Goal: Check status: Check status

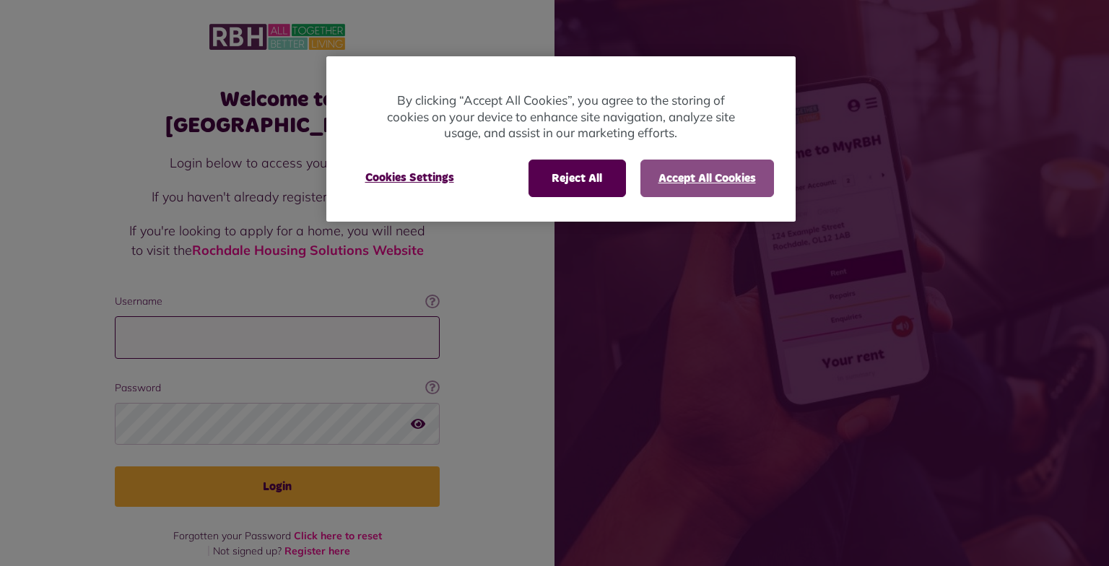
type input "**********"
click at [690, 180] on button "Accept All Cookies" at bounding box center [707, 178] width 134 height 38
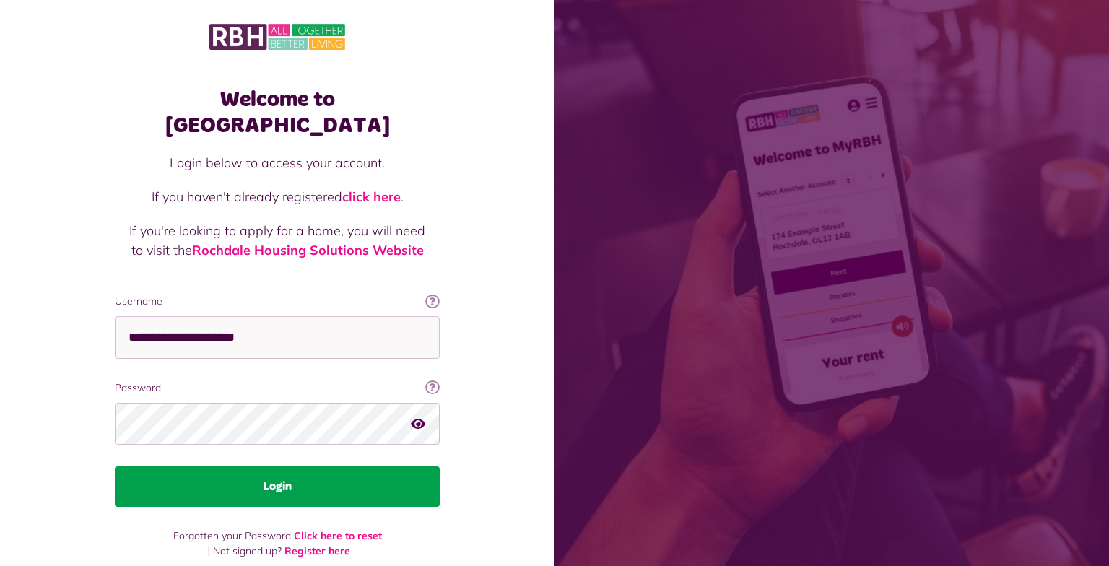
click at [308, 466] on button "Login" at bounding box center [277, 486] width 325 height 40
click at [281, 466] on button "Login" at bounding box center [277, 486] width 325 height 40
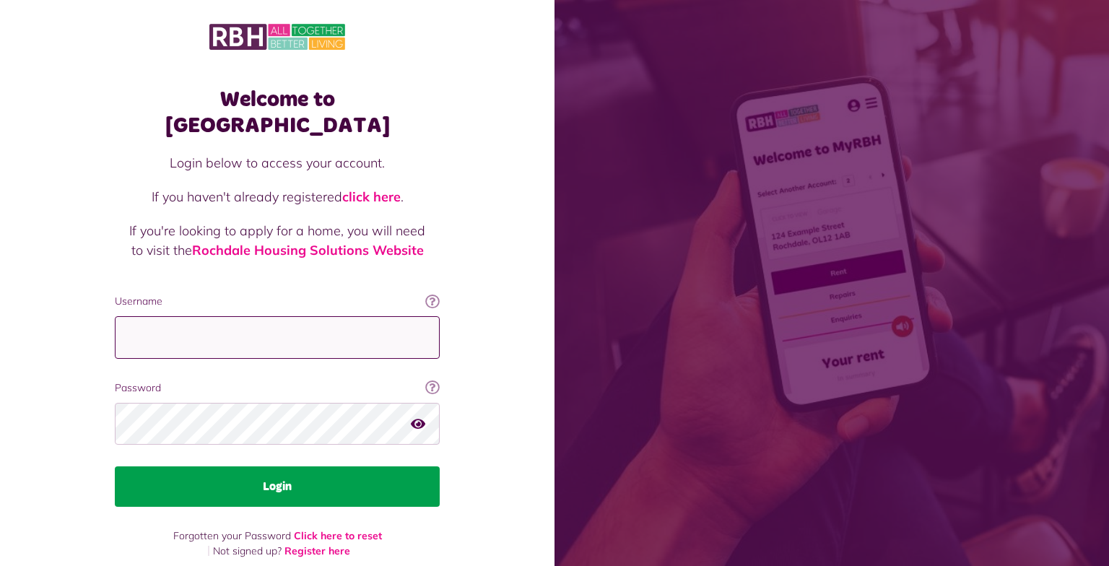
type input "**********"
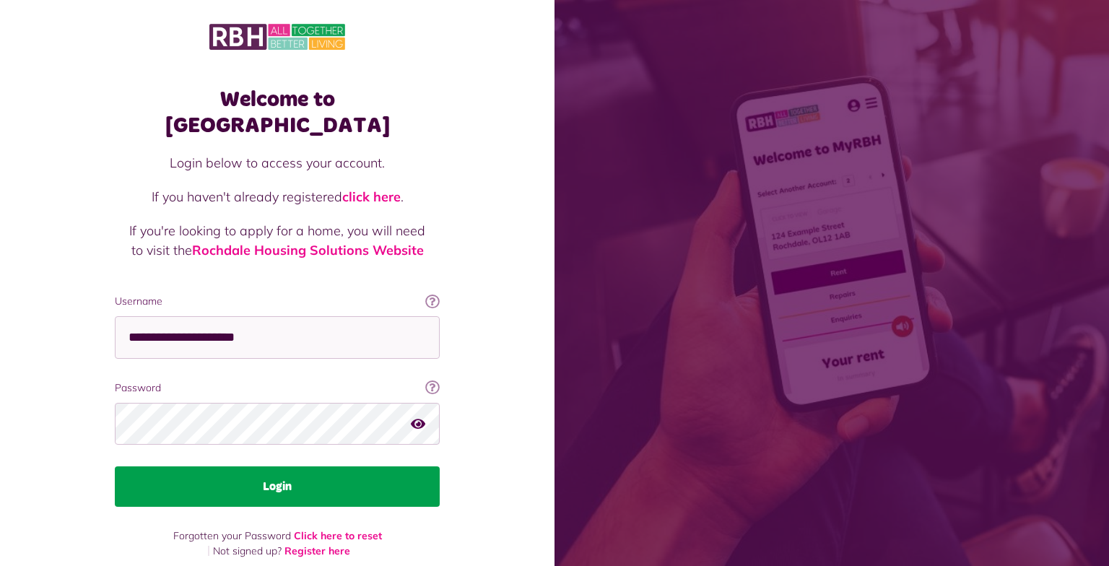
click at [316, 466] on button "Login" at bounding box center [277, 486] width 325 height 40
click at [263, 466] on button "Login" at bounding box center [277, 486] width 325 height 40
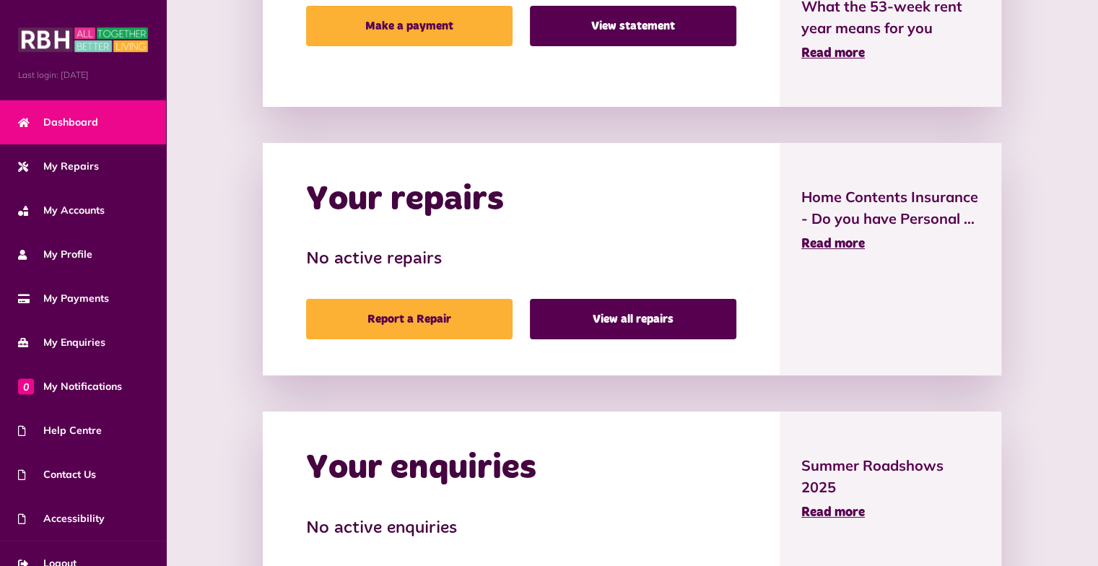
scroll to position [548, 0]
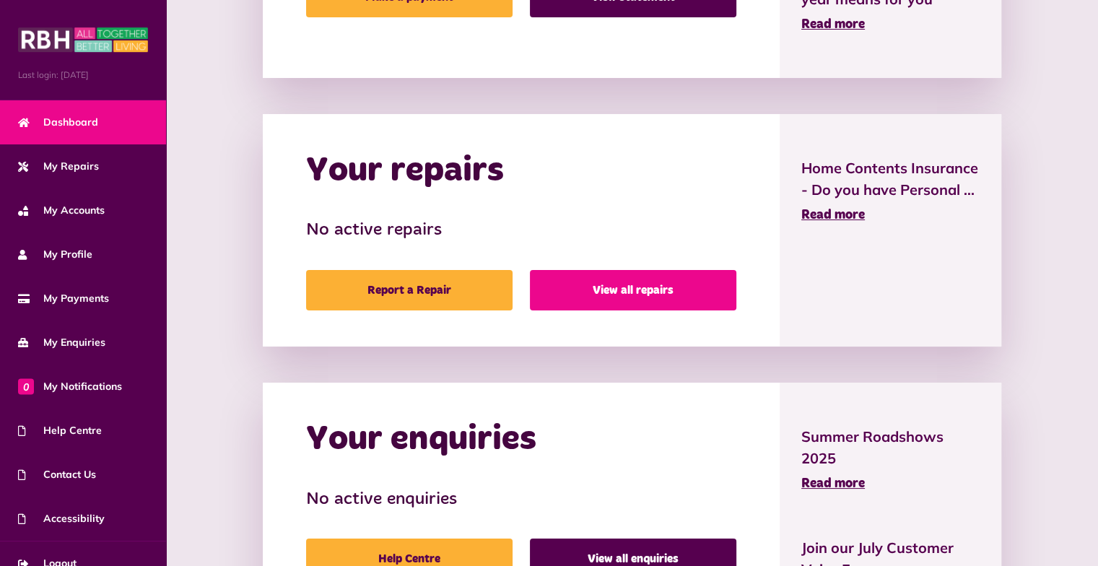
click at [606, 294] on link "View all repairs" at bounding box center [633, 290] width 206 height 40
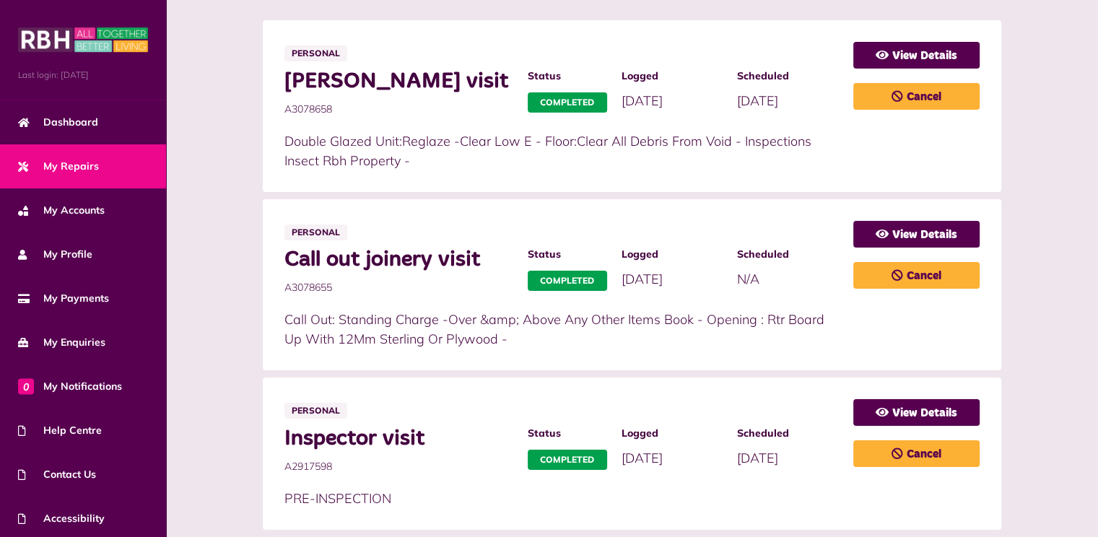
scroll to position [297, 0]
click at [900, 52] on link "View Details" at bounding box center [916, 55] width 126 height 27
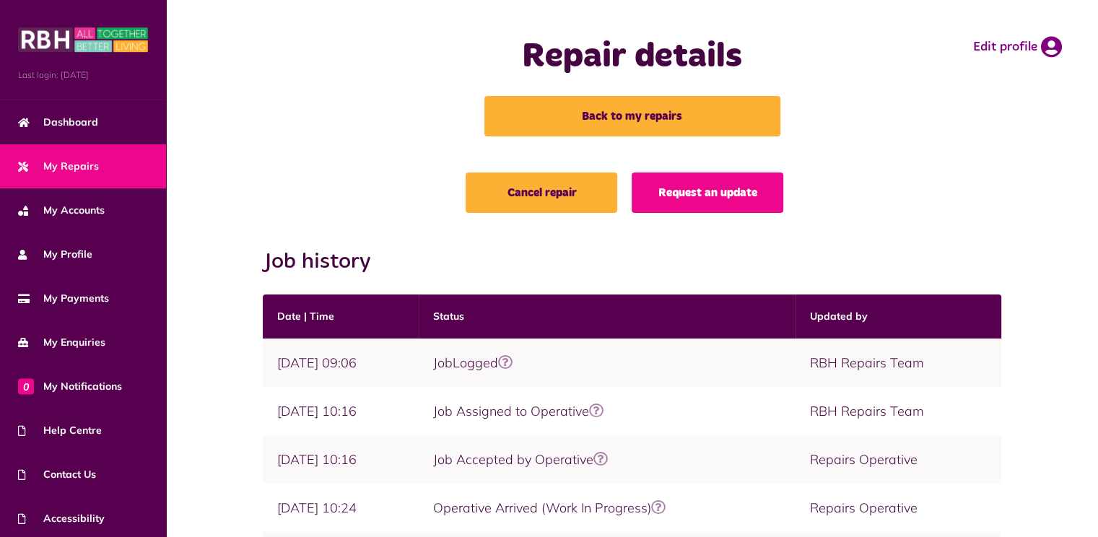
click at [193, 55] on div "Repair details Back to my repairs Edit profile" at bounding box center [631, 86] width 903 height 144
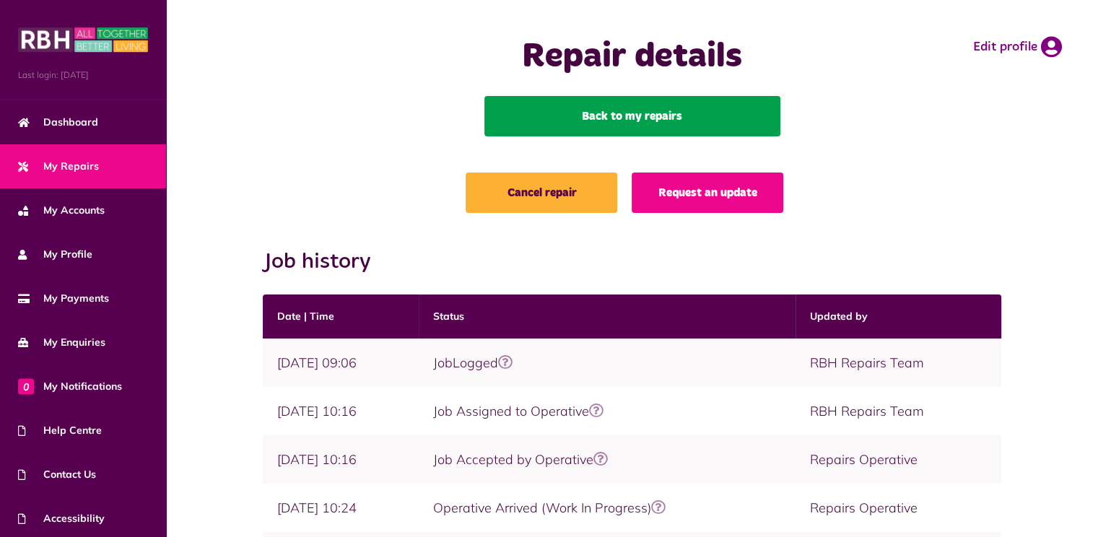
drag, startPoint x: 557, startPoint y: 92, endPoint x: 580, endPoint y: 120, distance: 35.9
click at [580, 120] on div "Repair details Back to my repairs" at bounding box center [632, 86] width 437 height 144
click at [580, 120] on link "Back to my repairs" at bounding box center [632, 116] width 296 height 40
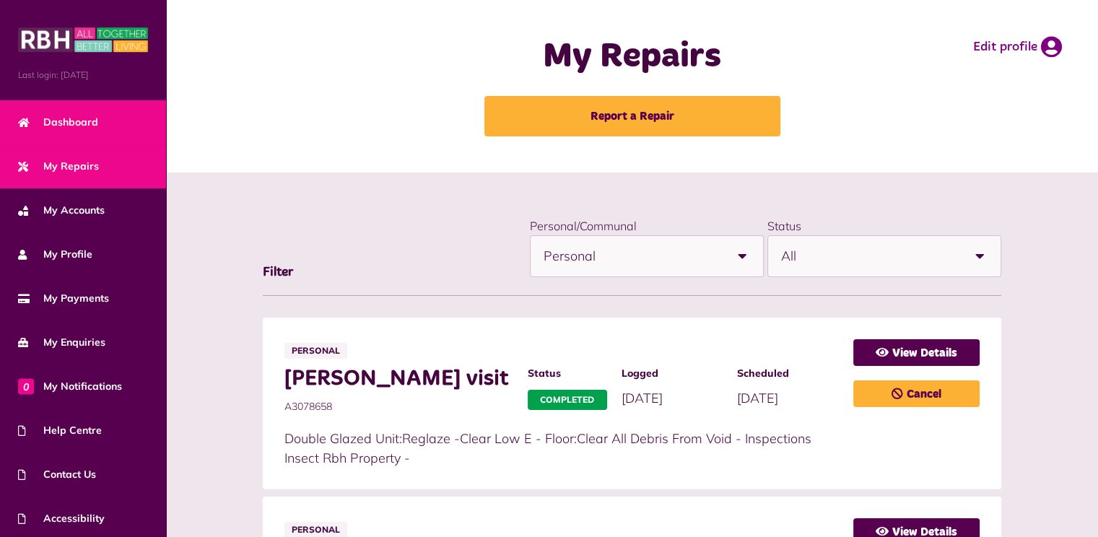
click at [48, 118] on span "Dashboard" at bounding box center [58, 122] width 80 height 15
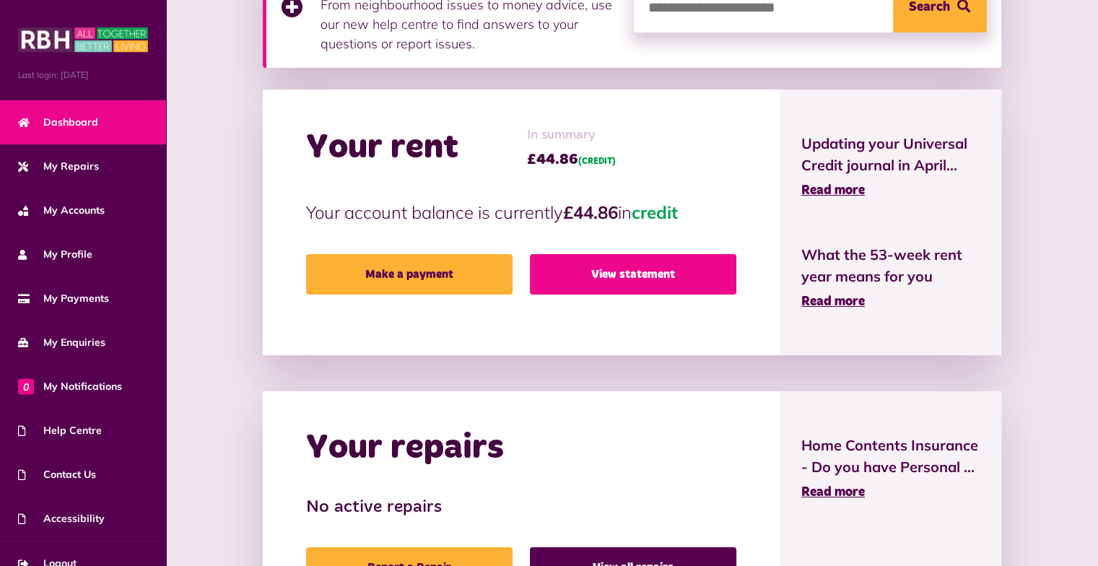
scroll to position [273, 0]
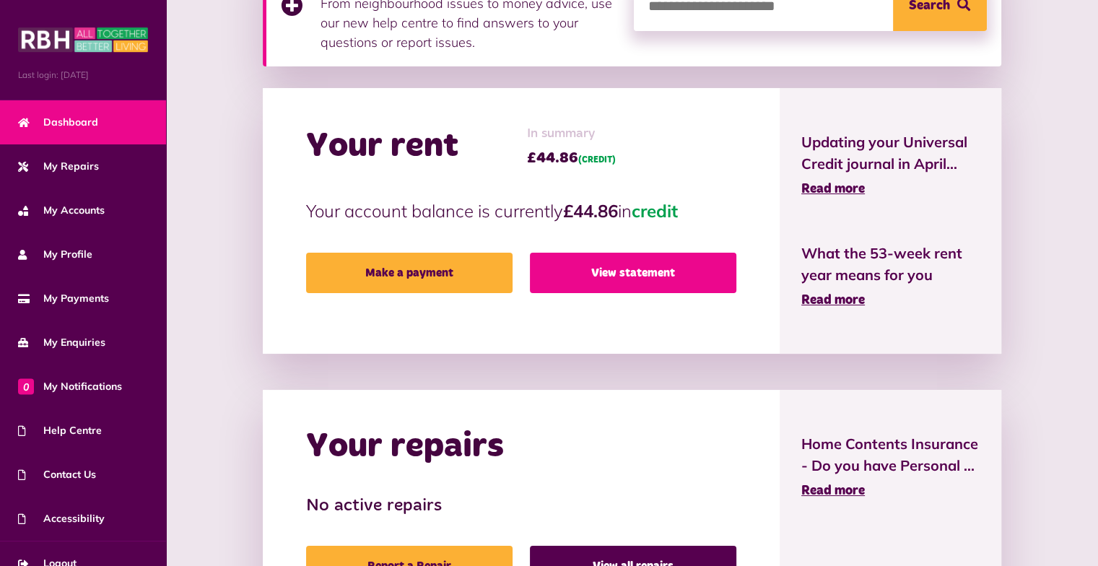
click at [593, 267] on link "View statement" at bounding box center [633, 273] width 206 height 40
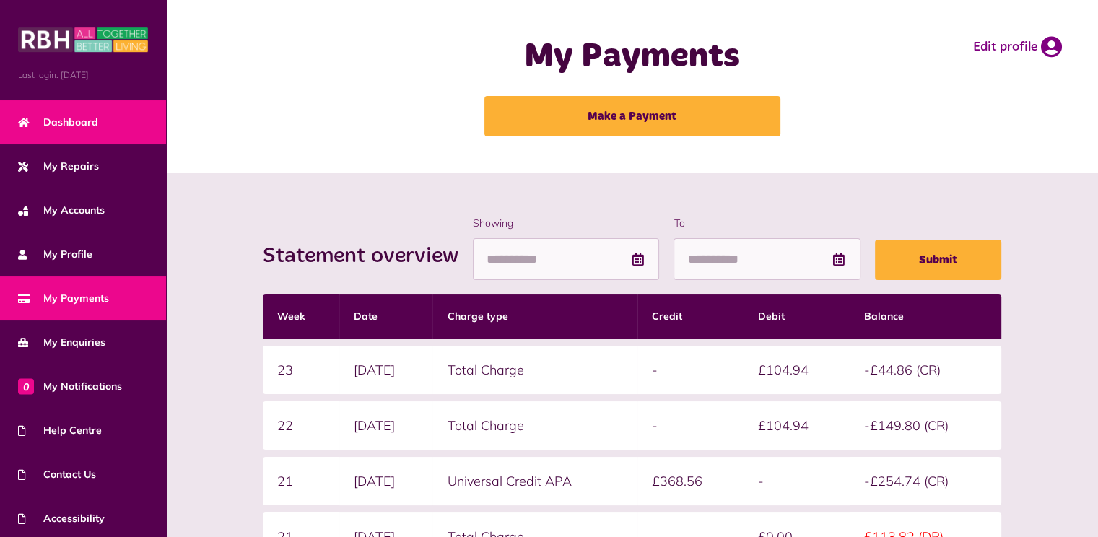
click at [61, 121] on span "Dashboard" at bounding box center [58, 122] width 80 height 15
